Goal: Information Seeking & Learning: Learn about a topic

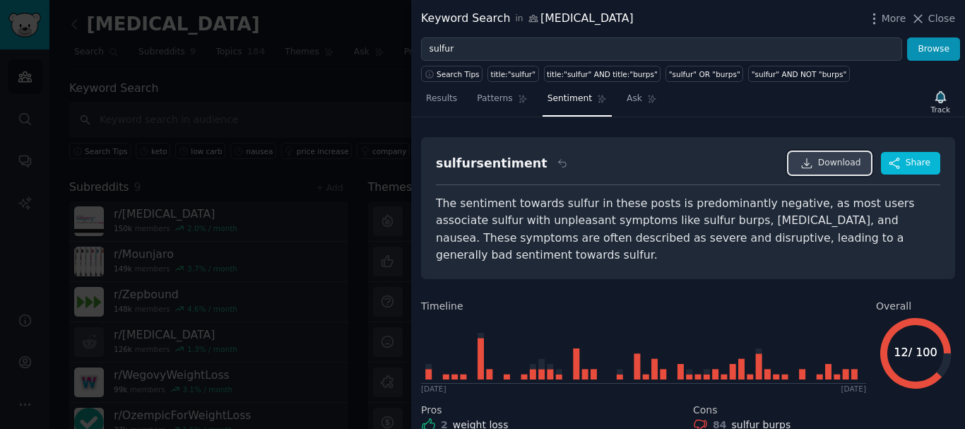
click at [797, 169] on link "Download" at bounding box center [829, 163] width 83 height 23
click at [811, 166] on icon at bounding box center [806, 162] width 9 height 9
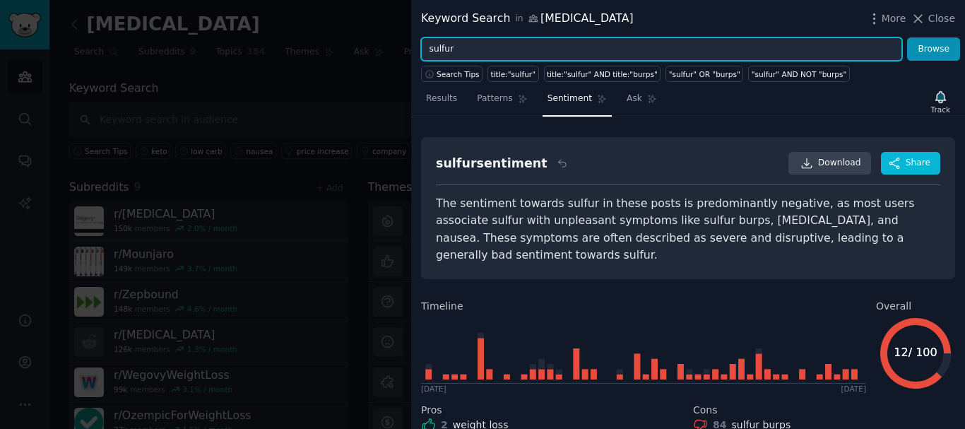
click at [468, 54] on input "sulfur" at bounding box center [661, 49] width 481 height 24
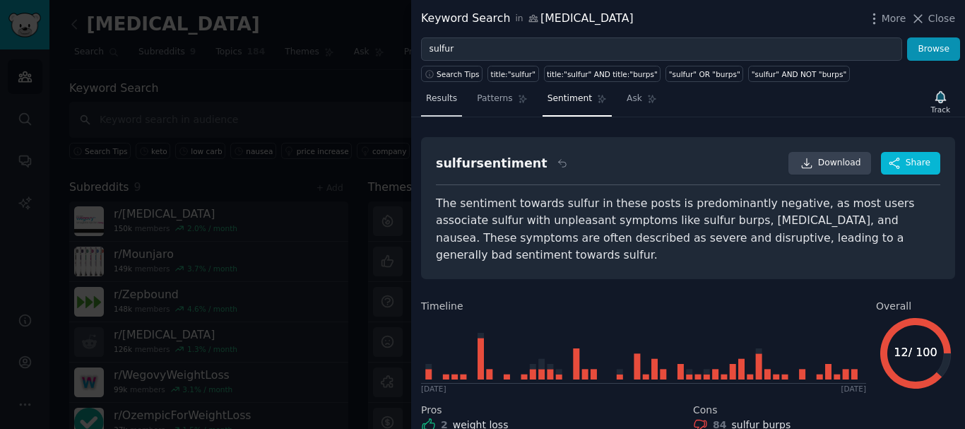
click at [434, 102] on span "Results" at bounding box center [441, 99] width 31 height 13
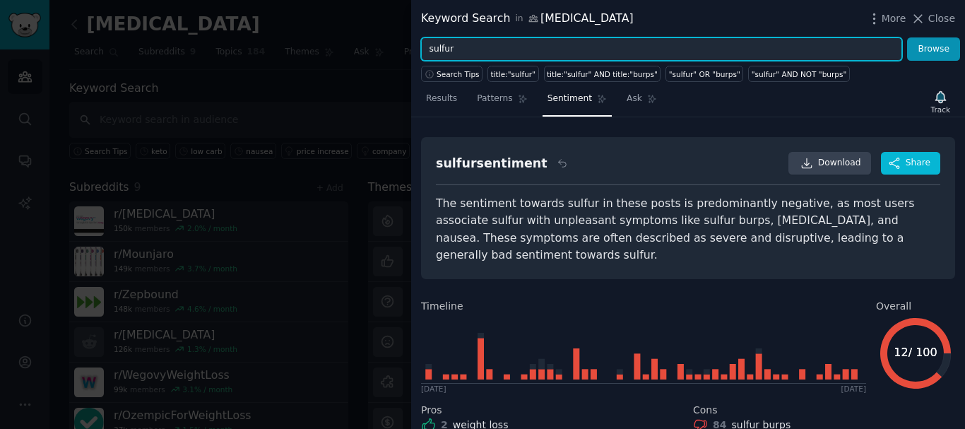
click at [464, 49] on input "sulfur" at bounding box center [661, 49] width 481 height 24
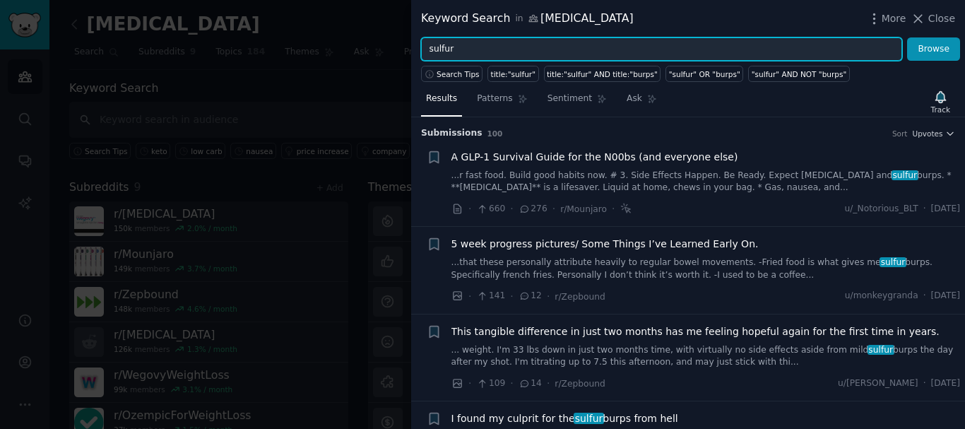
click at [464, 49] on input "sulfur" at bounding box center [661, 49] width 481 height 24
paste input "greasy food"
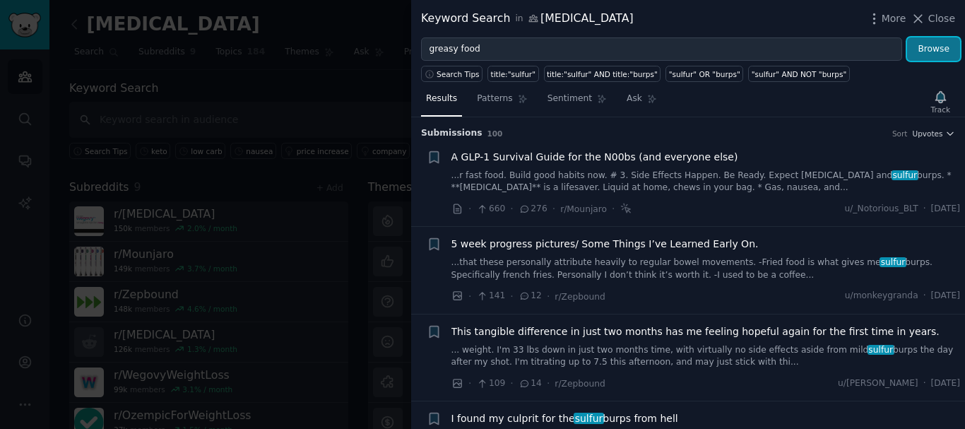
click at [925, 50] on button "Browse" at bounding box center [933, 49] width 53 height 24
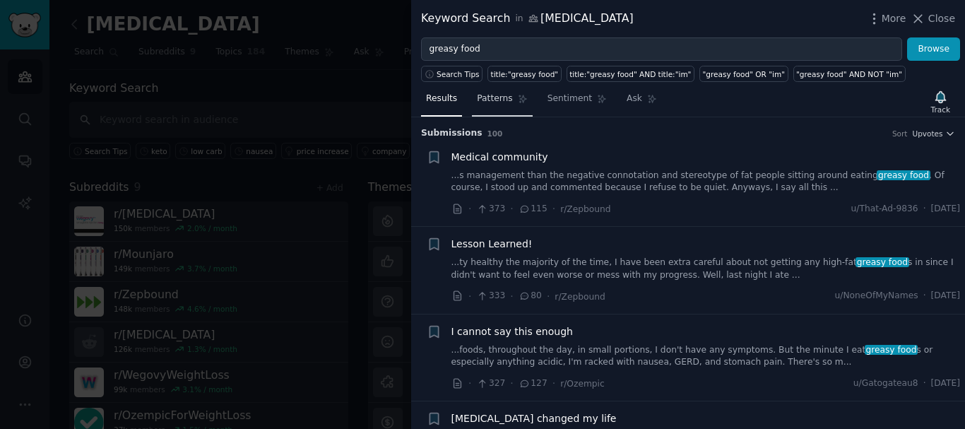
click at [493, 100] on span "Patterns" at bounding box center [494, 99] width 35 height 13
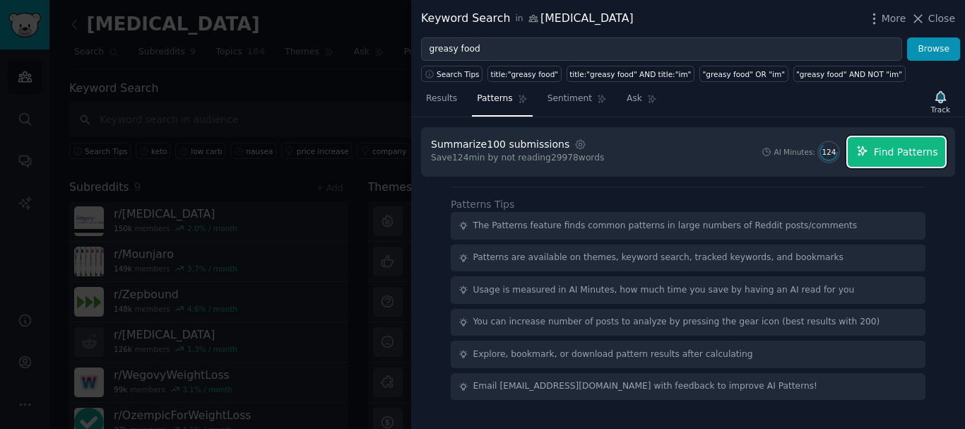
click at [889, 150] on span "Find Patterns" at bounding box center [906, 152] width 64 height 15
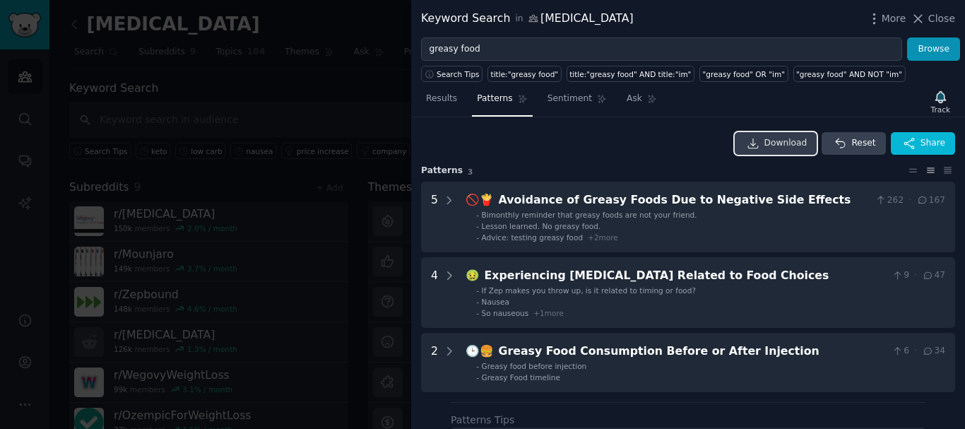
click at [769, 146] on link "Download" at bounding box center [776, 143] width 83 height 23
click at [555, 102] on span "Sentiment" at bounding box center [570, 99] width 45 height 13
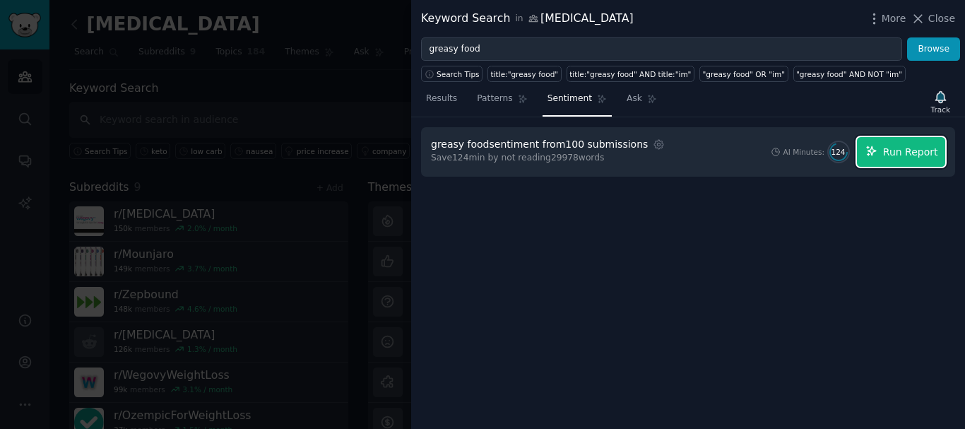
click at [885, 156] on button "Run Report" at bounding box center [901, 152] width 88 height 30
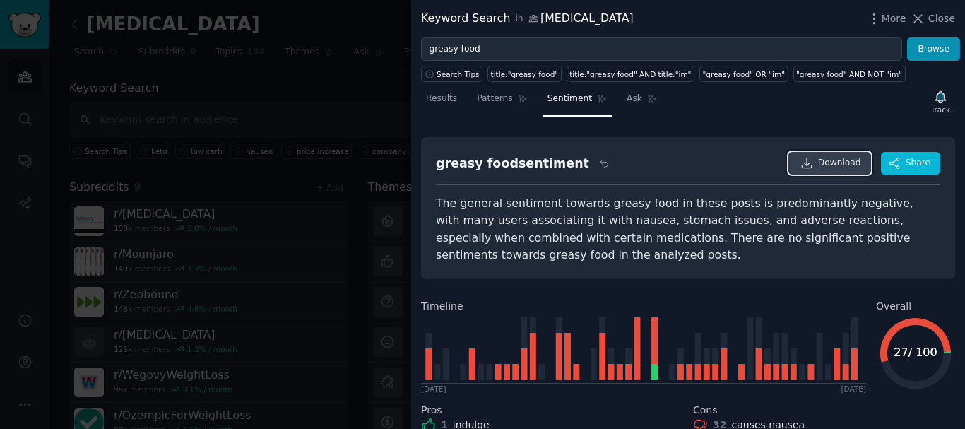
click at [809, 165] on icon at bounding box center [806, 162] width 9 height 9
click at [510, 62] on div "Search Tips title:"greasy food" title:"greasy food" AND title:"im" "greasy food…" at bounding box center [688, 71] width 554 height 21
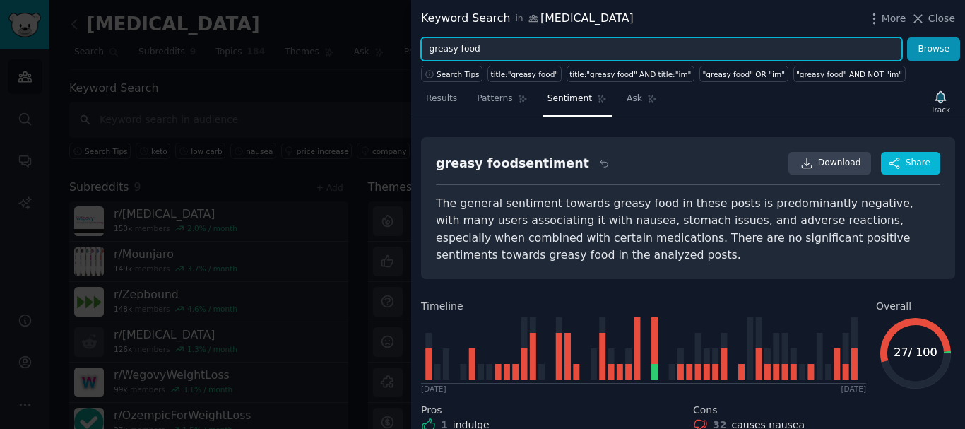
click at [501, 53] on input "greasy food" at bounding box center [661, 49] width 481 height 24
paste input "keto"
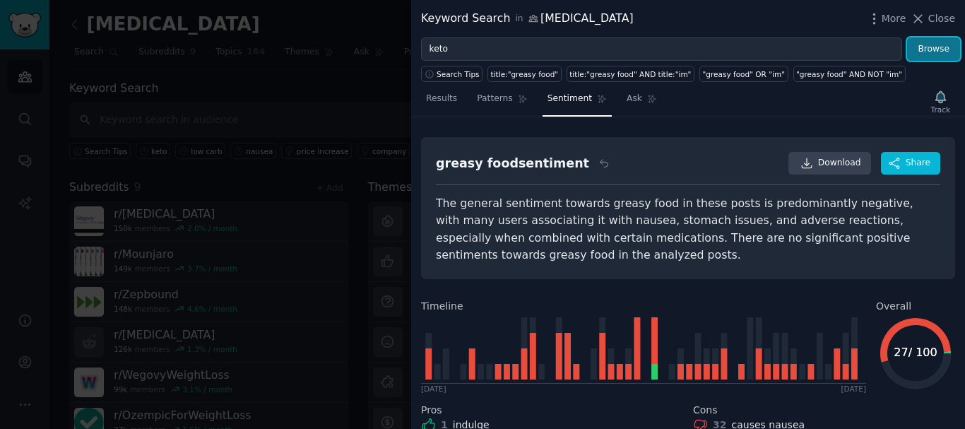
click at [926, 58] on button "Browse" at bounding box center [933, 49] width 53 height 24
click at [444, 95] on span "Results" at bounding box center [441, 99] width 31 height 13
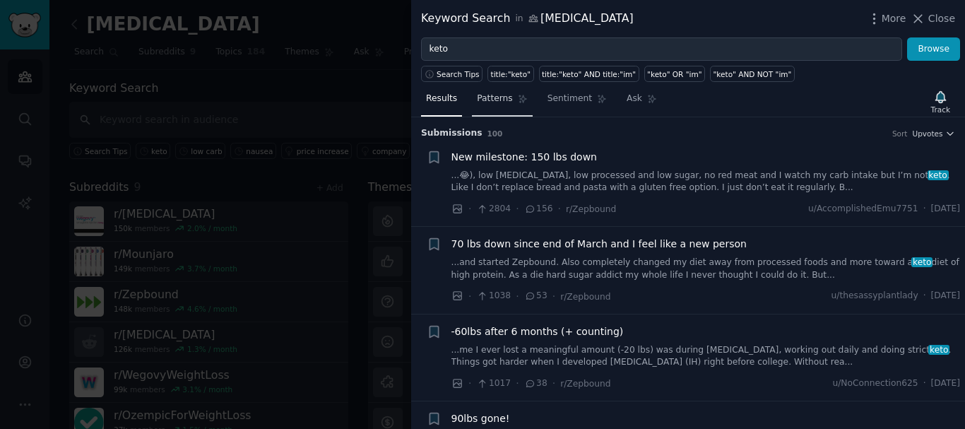
click at [489, 102] on span "Patterns" at bounding box center [494, 99] width 35 height 13
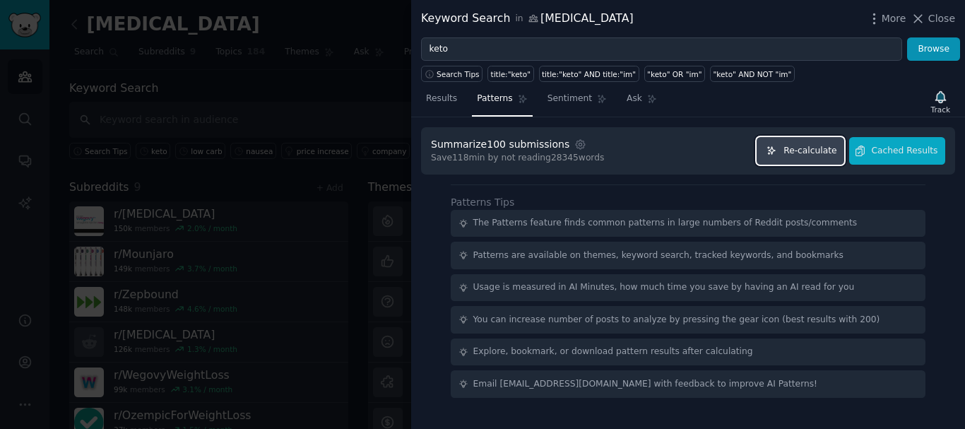
click at [816, 152] on span "Re-calculate" at bounding box center [809, 151] width 53 height 13
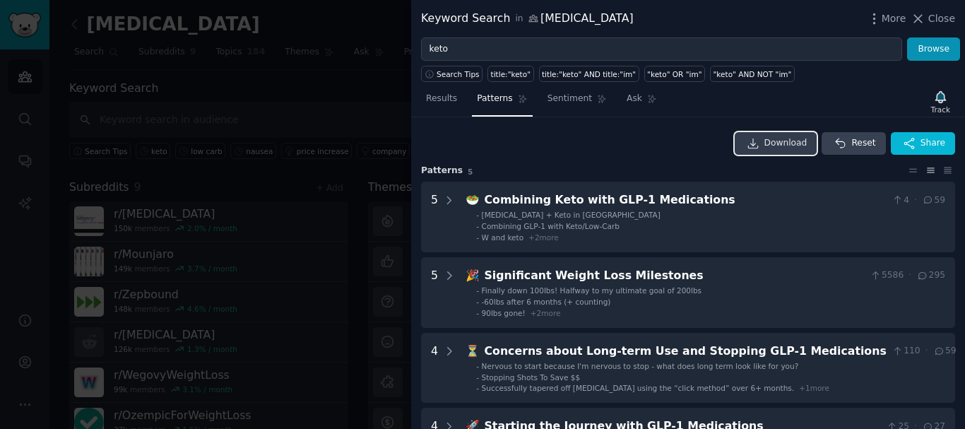
click at [765, 141] on link "Download" at bounding box center [776, 143] width 83 height 23
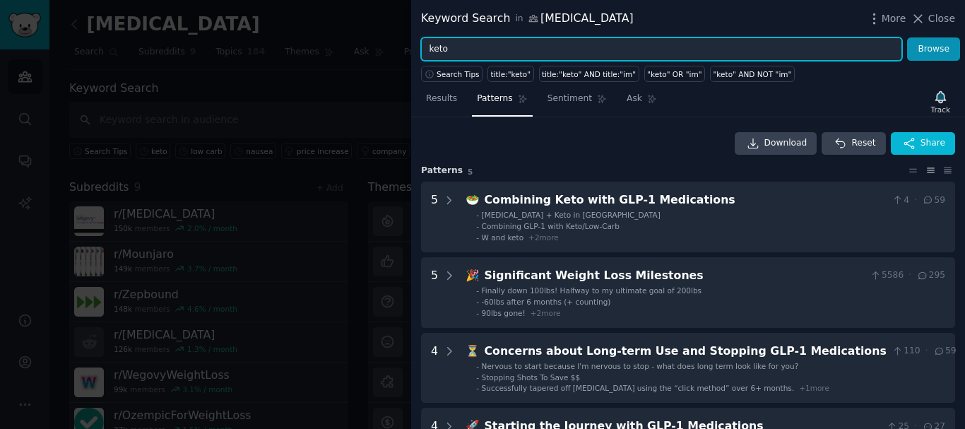
click at [576, 49] on input "keto" at bounding box center [661, 49] width 481 height 24
click at [575, 49] on input "keto" at bounding box center [661, 49] width 481 height 24
paste input "low carb"
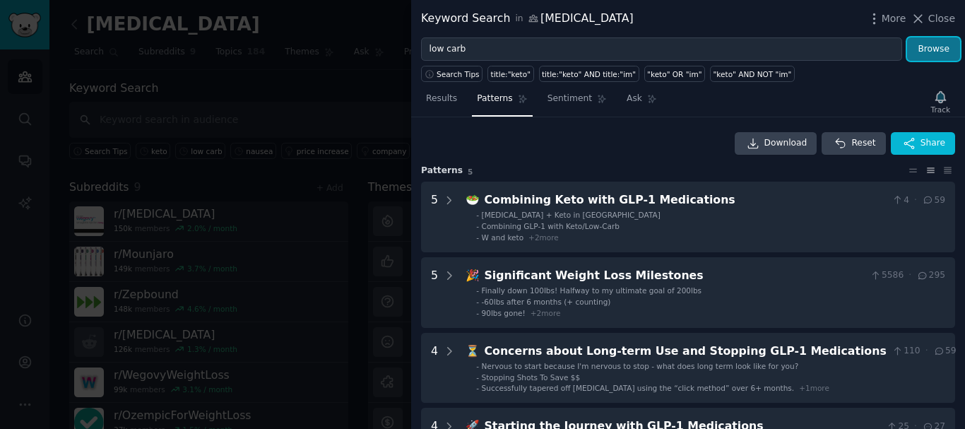
click at [933, 40] on button "Browse" at bounding box center [933, 49] width 53 height 24
click at [442, 95] on span "Results" at bounding box center [441, 99] width 31 height 13
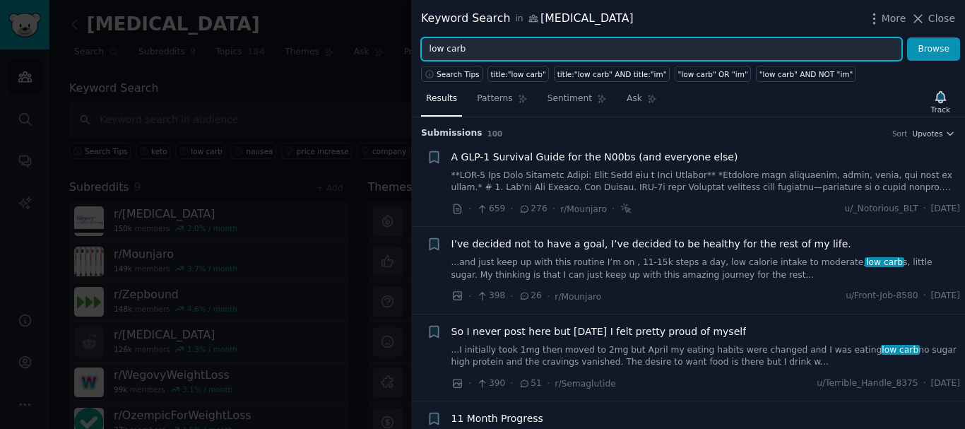
click at [492, 52] on input "low carb" at bounding box center [661, 49] width 481 height 24
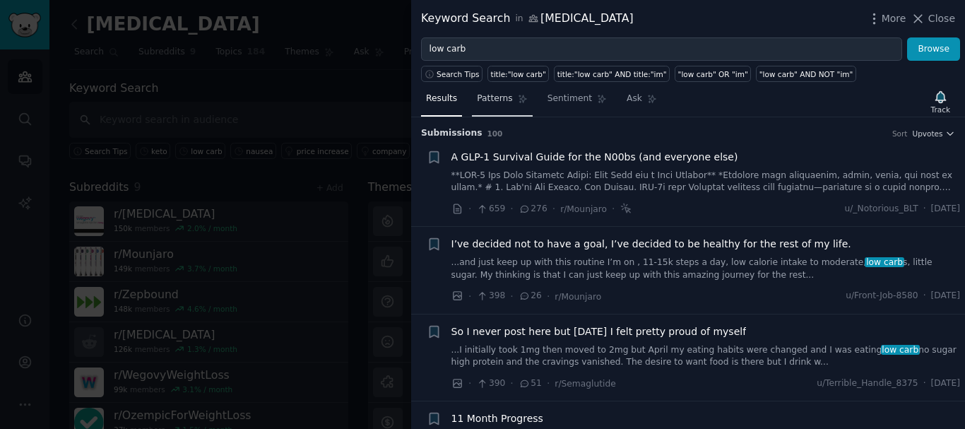
click at [496, 100] on span "Patterns" at bounding box center [494, 99] width 35 height 13
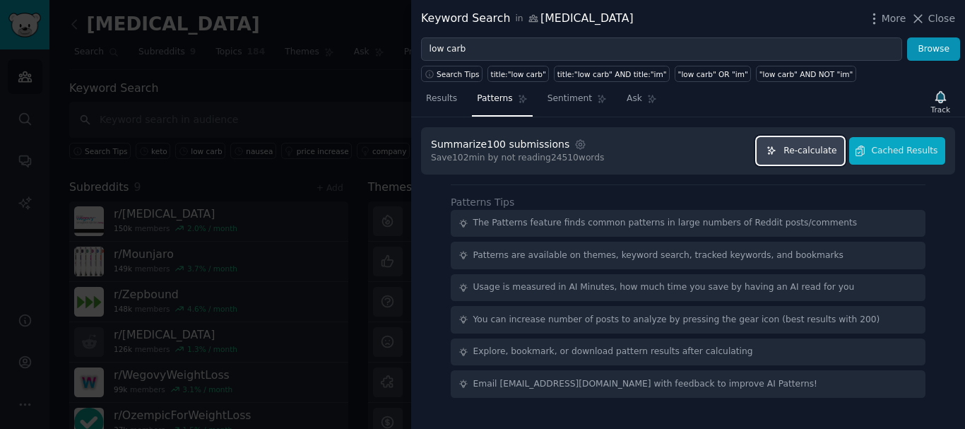
click at [817, 148] on span "Re-calculate" at bounding box center [809, 151] width 53 height 13
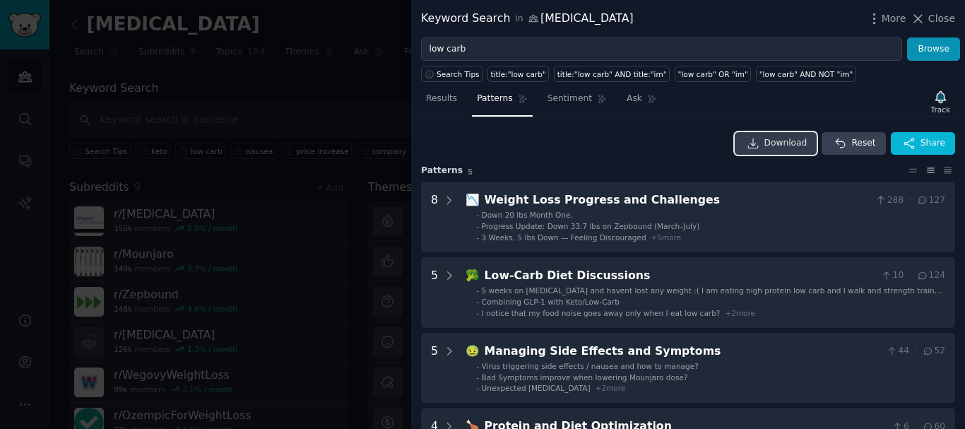
click at [766, 139] on link "Download" at bounding box center [776, 143] width 83 height 23
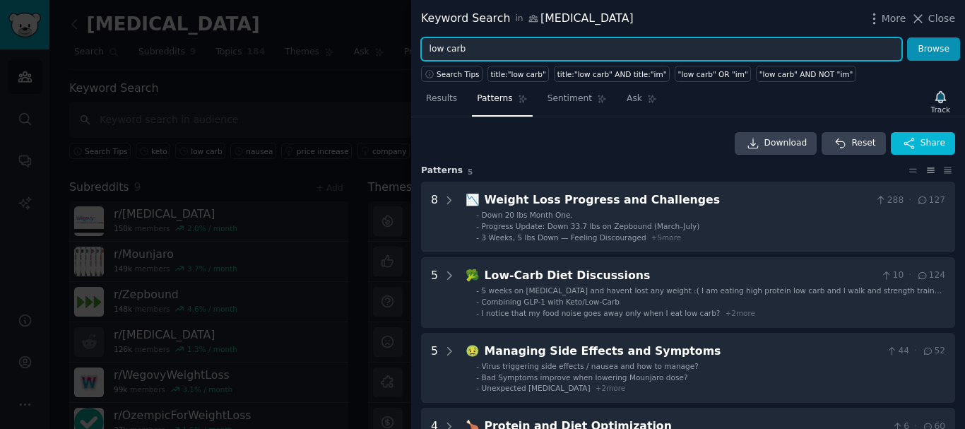
click at [471, 47] on input "low carb" at bounding box center [661, 49] width 481 height 24
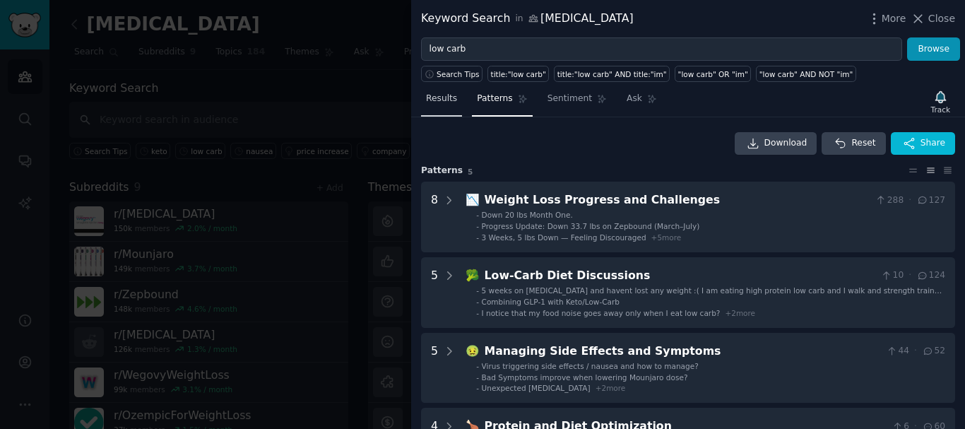
click at [454, 106] on link "Results" at bounding box center [441, 102] width 41 height 29
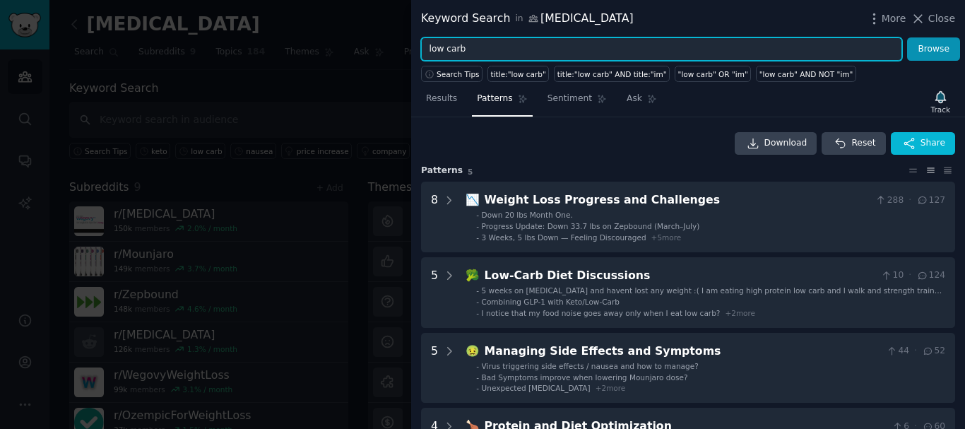
click at [463, 53] on input "low carb" at bounding box center [661, 49] width 481 height 24
click at [463, 51] on input "low carb" at bounding box center [661, 49] width 481 height 24
click at [466, 47] on input "low carb" at bounding box center [661, 49] width 481 height 24
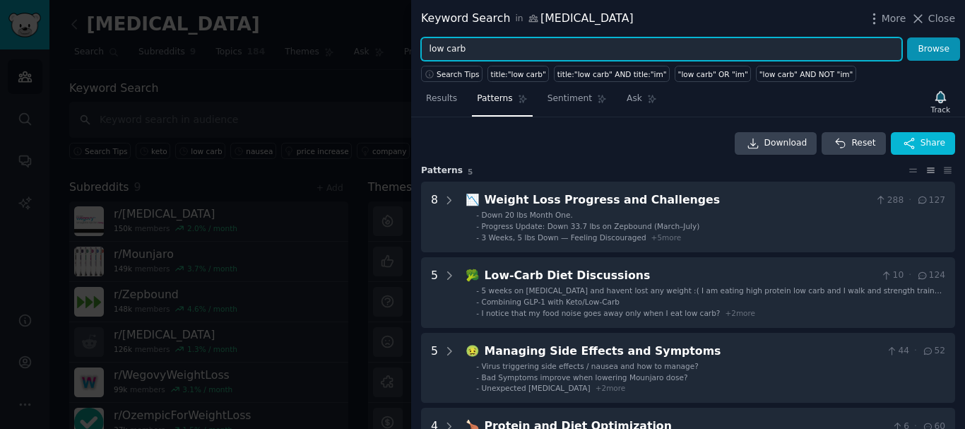
click at [466, 47] on input "low carb" at bounding box center [661, 49] width 481 height 24
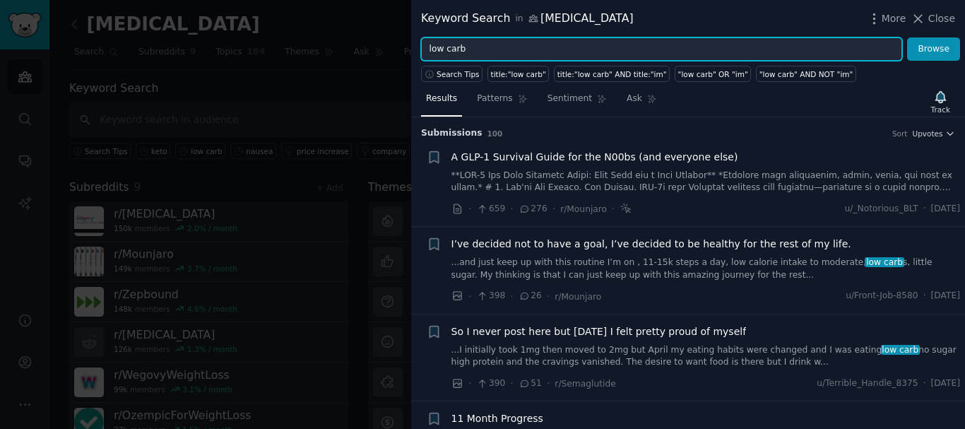
click at [524, 52] on input "low carb" at bounding box center [661, 49] width 481 height 24
paste input "shot day"
type input "shot day"
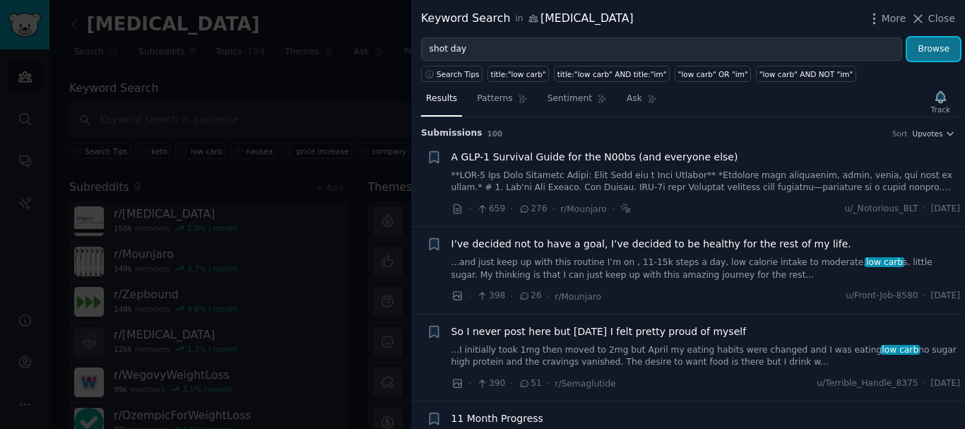
click at [925, 50] on button "Browse" at bounding box center [933, 49] width 53 height 24
